Goal: Information Seeking & Learning: Learn about a topic

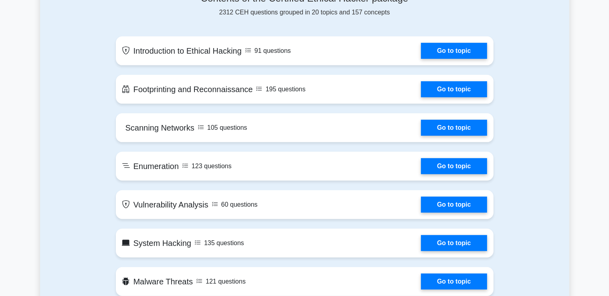
scroll to position [398, 0]
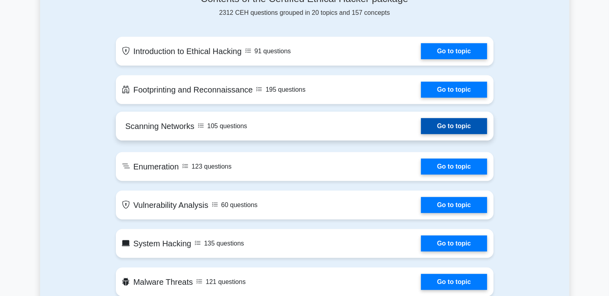
click at [463, 128] on link "Go to topic" at bounding box center [454, 126] width 66 height 16
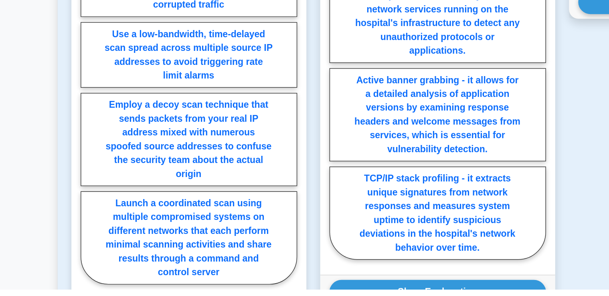
scroll to position [535, 0]
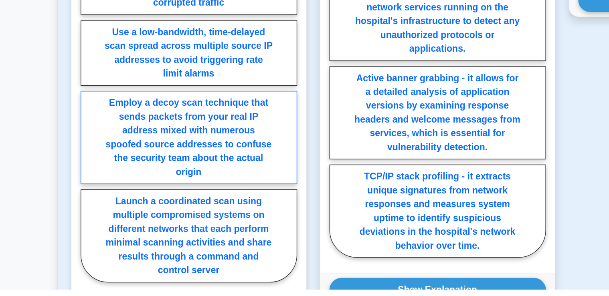
click at [135, 166] on label "Employ a decoy scan technique that sends packets from your real IP address mixe…" at bounding box center [131, 190] width 151 height 65
click at [61, 170] on input "Employ a decoy scan technique that sends packets from your real IP address mixe…" at bounding box center [58, 172] width 5 height 5
radio input "true"
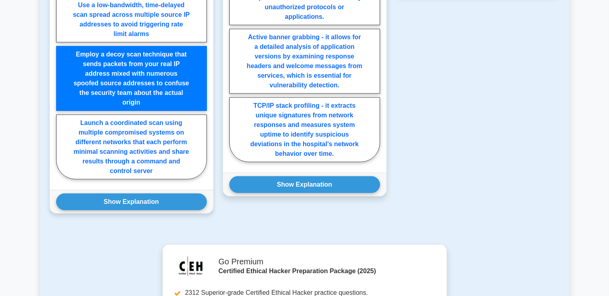
scroll to position [647, 0]
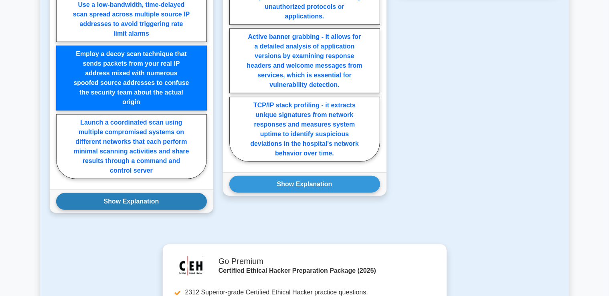
click at [121, 203] on button "Show Explanation" at bounding box center [131, 201] width 151 height 17
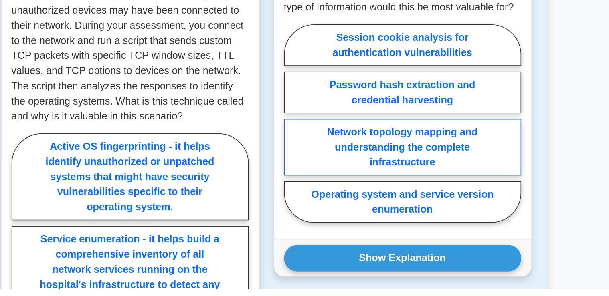
scroll to position [352, 0]
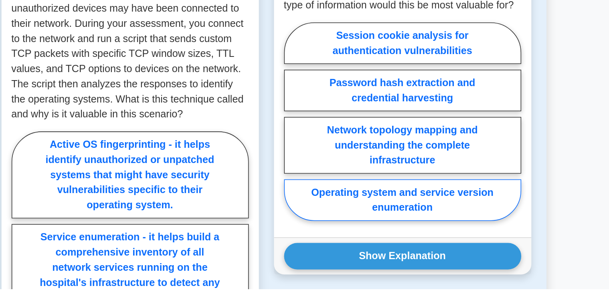
click at [479, 237] on label "Operating system and service version enumeration" at bounding box center [478, 240] width 151 height 26
click at [408, 195] on input "Operating system and service version enumeration" at bounding box center [405, 192] width 5 height 5
radio input "true"
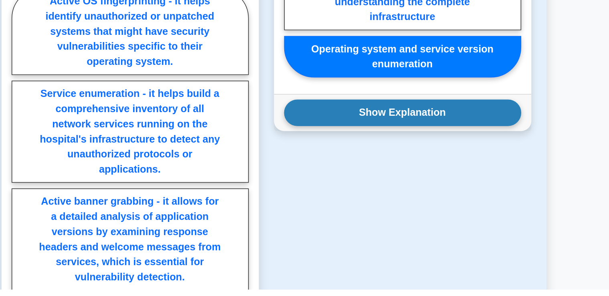
scroll to position [446, 0]
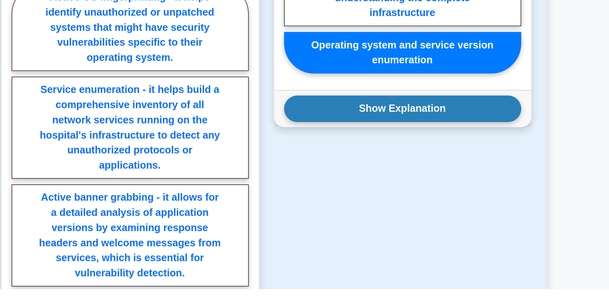
click at [477, 192] on div "Show Explanation Correct Answer: Operating system and service version enumerati…" at bounding box center [478, 182] width 164 height 24
click at [477, 184] on button "Show Explanation" at bounding box center [478, 181] width 151 height 17
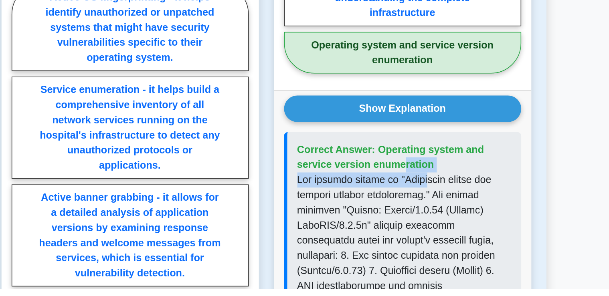
drag, startPoint x: 476, startPoint y: 209, endPoint x: 491, endPoint y: 225, distance: 21.9
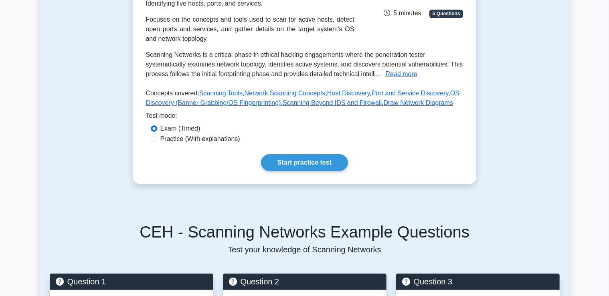
scroll to position [0, 0]
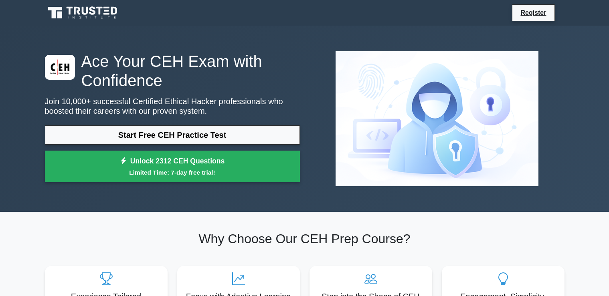
scroll to position [398, 0]
